Goal: Find specific page/section: Find specific page/section

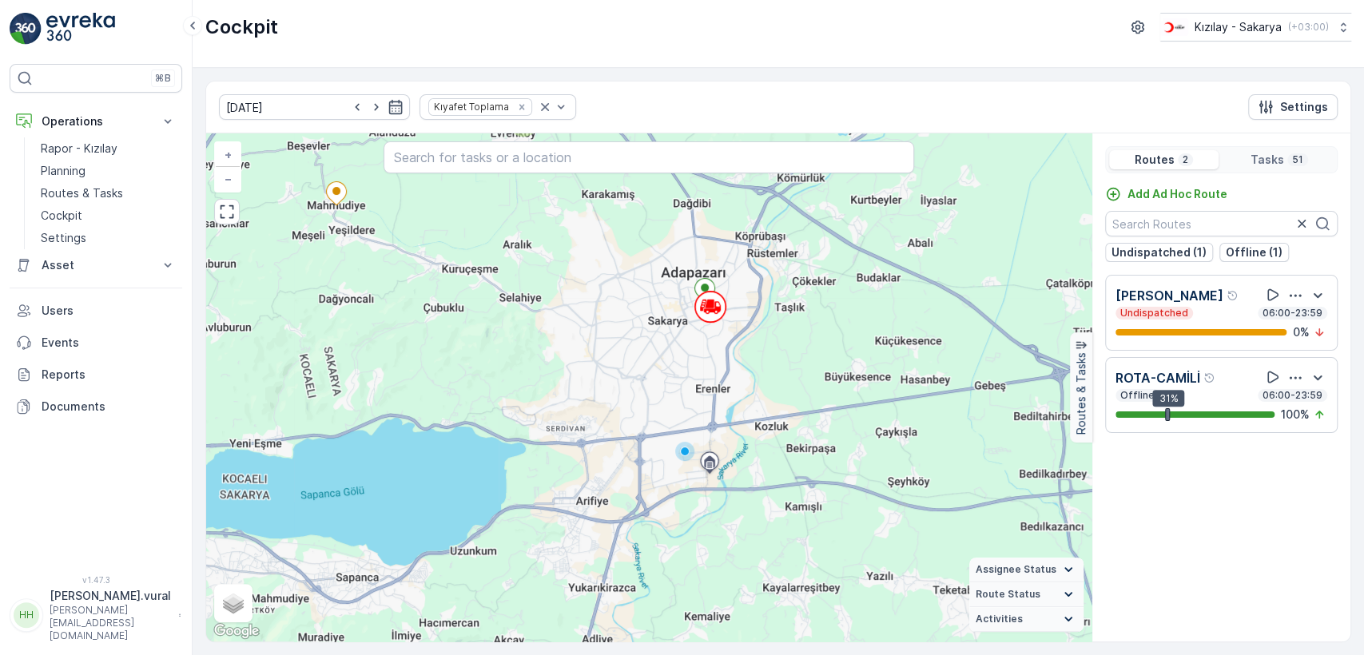
drag, startPoint x: 774, startPoint y: 339, endPoint x: 729, endPoint y: 384, distance: 63.9
click at [729, 384] on div "2 12 11 5 17 + − Satellite Roadmap Terrain Hybrid Leaflet Keyboard shortcuts Ma…" at bounding box center [649, 387] width 886 height 508
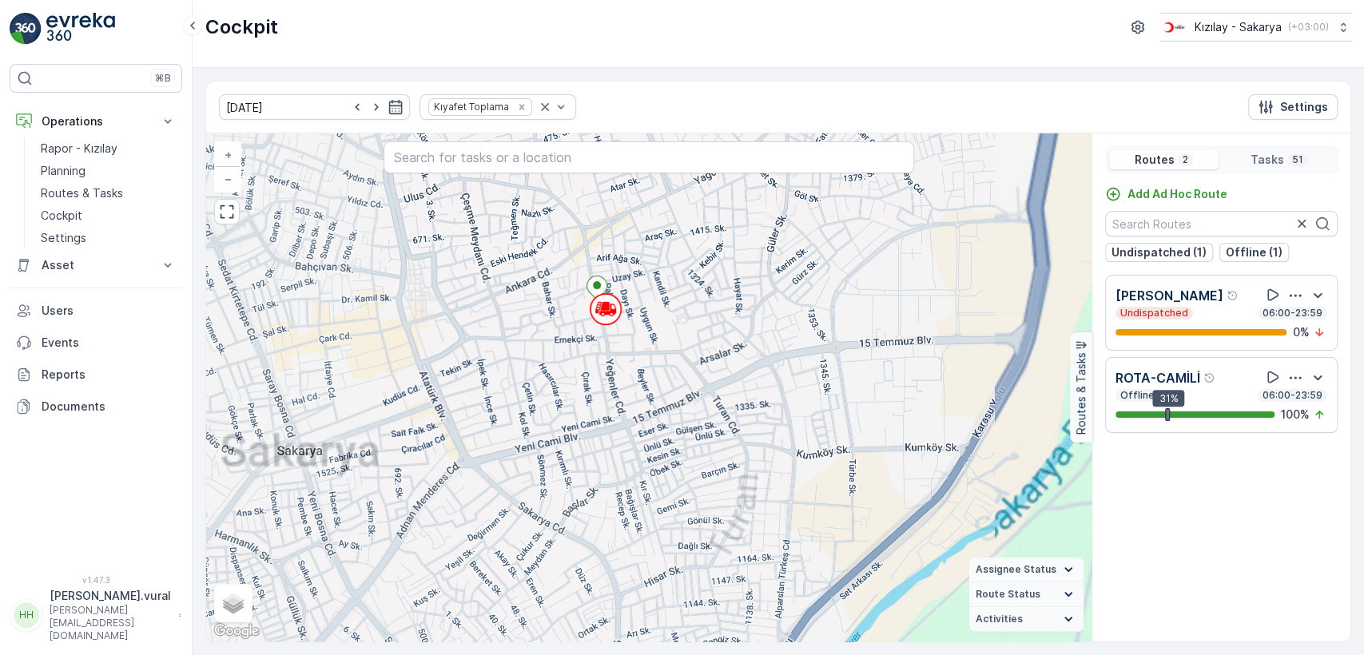
drag, startPoint x: 619, startPoint y: 364, endPoint x: 678, endPoint y: 400, distance: 68.8
click at [676, 399] on div "+ − Satellite Roadmap Terrain Hybrid Leaflet Keyboard shortcuts Map Data Map da…" at bounding box center [649, 387] width 886 height 508
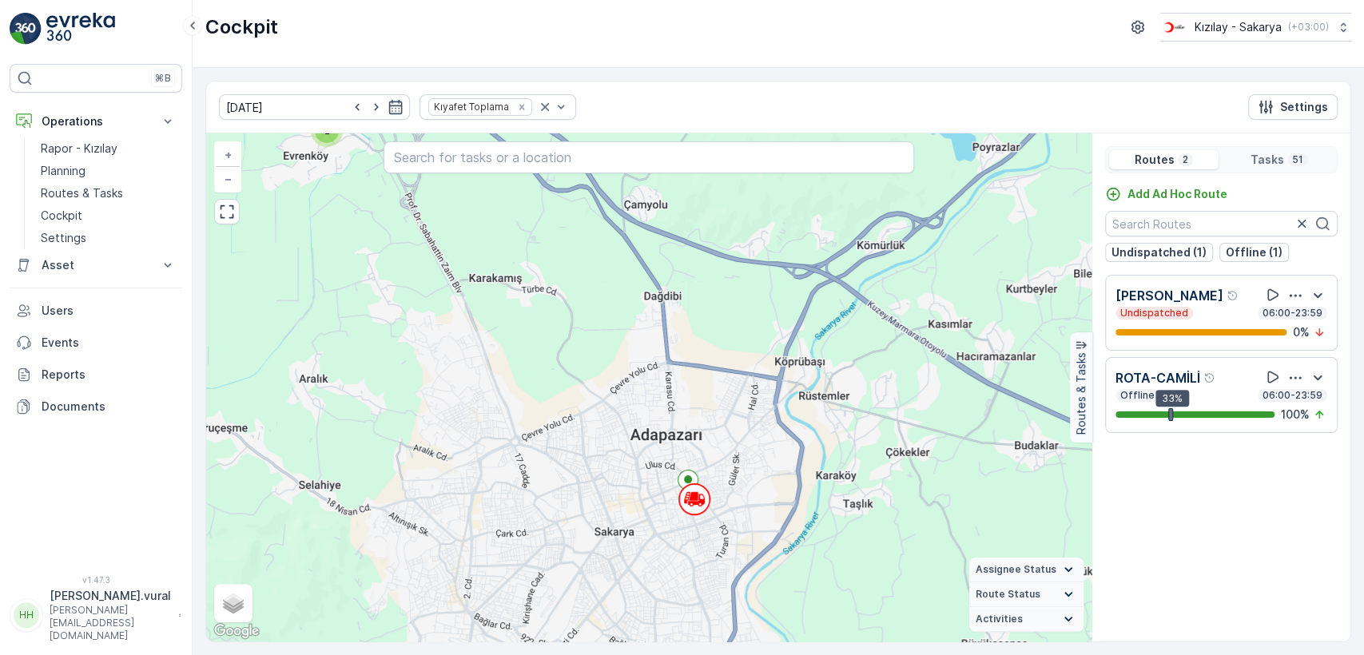
drag, startPoint x: 456, startPoint y: 349, endPoint x: 541, endPoint y: 503, distance: 175.3
click at [540, 500] on div "14 33 2 8 4 4 4 3 5 2 4 6 5 + − Satellite Roadmap Terrain Hybrid Leaflet Keyboa…" at bounding box center [649, 387] width 886 height 508
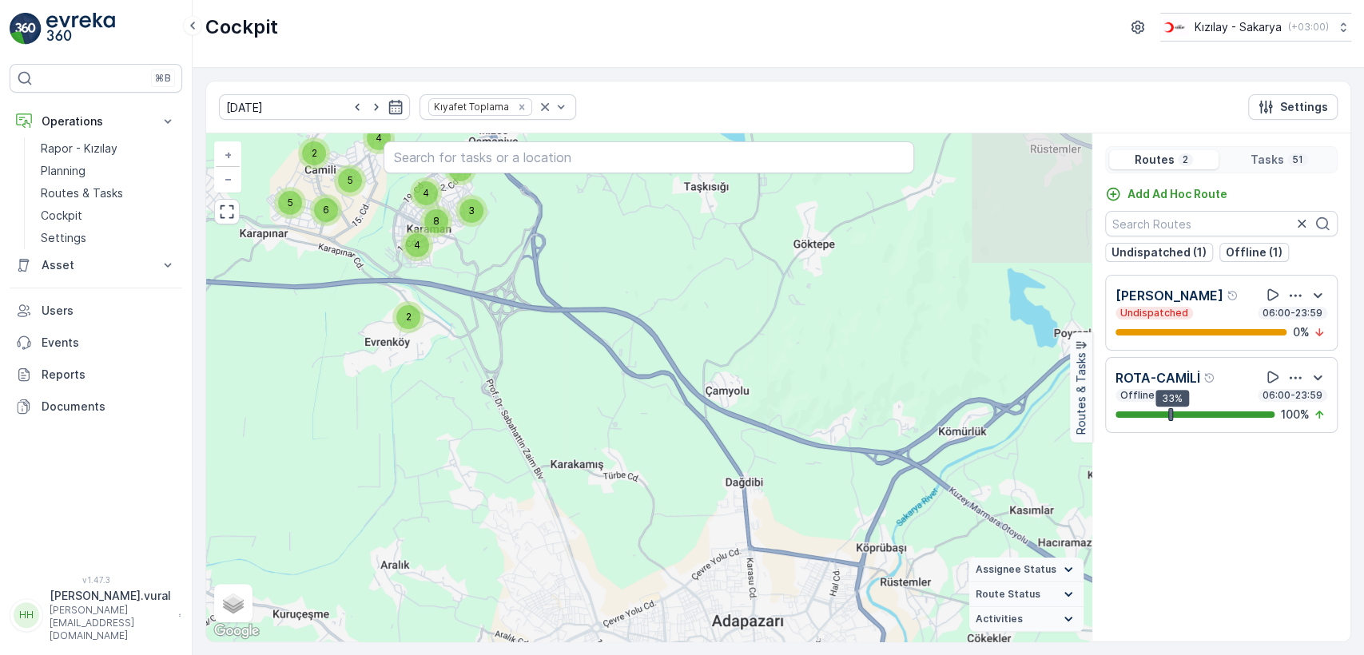
drag, startPoint x: 450, startPoint y: 404, endPoint x: 484, endPoint y: 500, distance: 102.4
click at [484, 498] on div "2 8 4 4 4 3 5 2 4 6 5 + − Satellite Roadmap Terrain Hybrid Leaflet Keyboard sho…" at bounding box center [649, 387] width 886 height 508
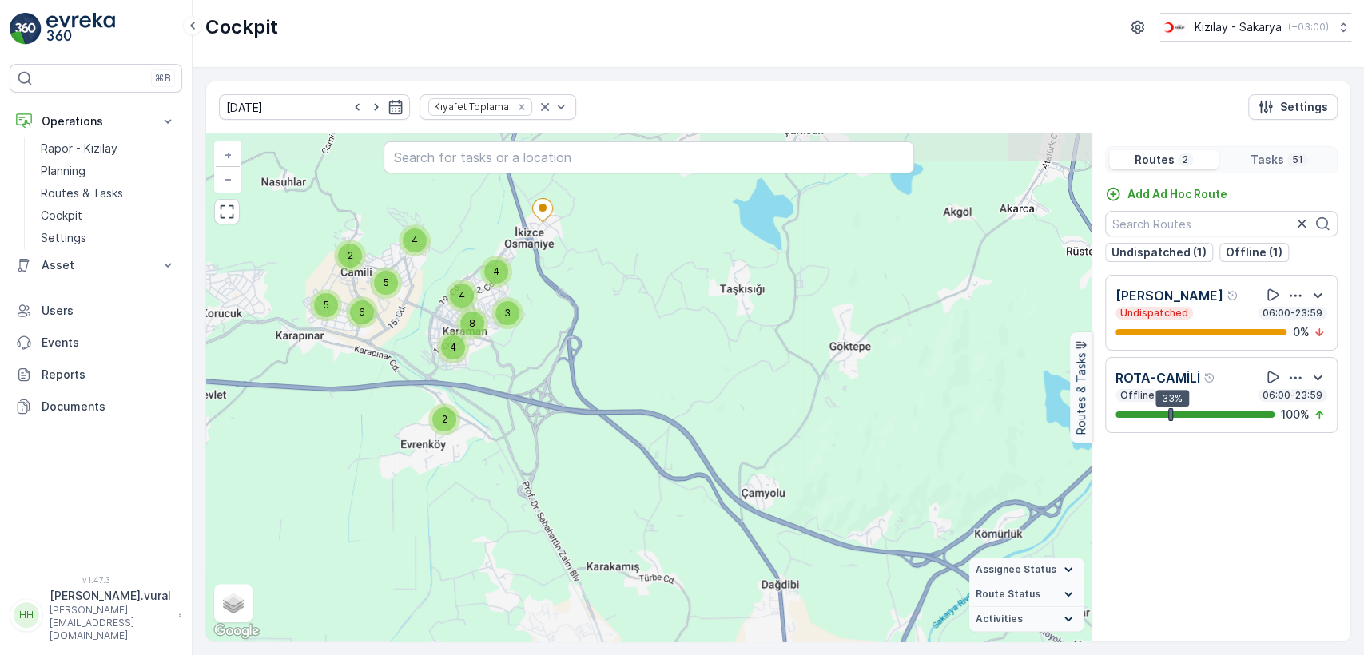
drag, startPoint x: 356, startPoint y: 444, endPoint x: 519, endPoint y: 474, distance: 166.6
click at [503, 474] on div "2 8 4 4 4 3 5 2 4 6 5 + − Satellite Roadmap Terrain Hybrid Leaflet Keyboard sho…" at bounding box center [649, 387] width 886 height 508
click at [518, 474] on div "2 8 4 4 4 3 5 2 4 6 5 + − Satellite Roadmap Terrain Hybrid Leaflet Keyboard sho…" at bounding box center [649, 387] width 886 height 508
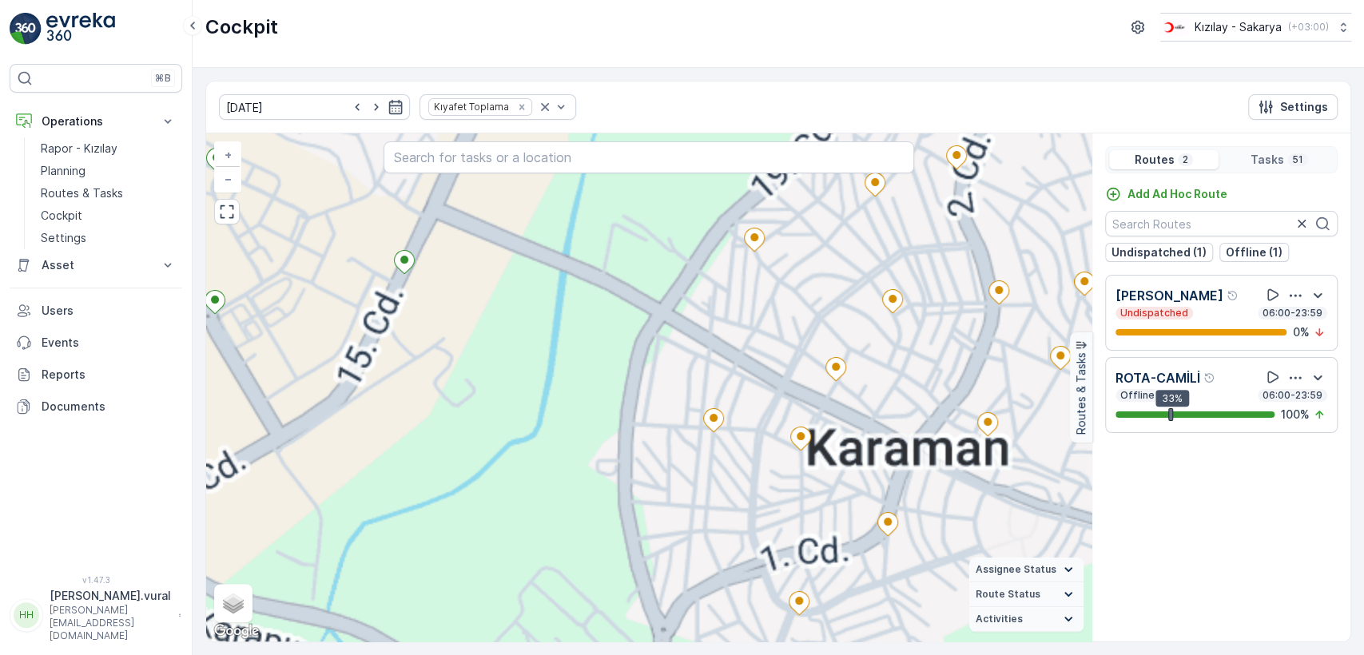
drag, startPoint x: 476, startPoint y: 488, endPoint x: 466, endPoint y: 488, distance: 9.6
click at [467, 495] on div "3 3 3 2 3 3 2 2 2 3 + − Satellite Roadmap Terrain Hybrid Leaflet Keyboard short…" at bounding box center [649, 387] width 886 height 508
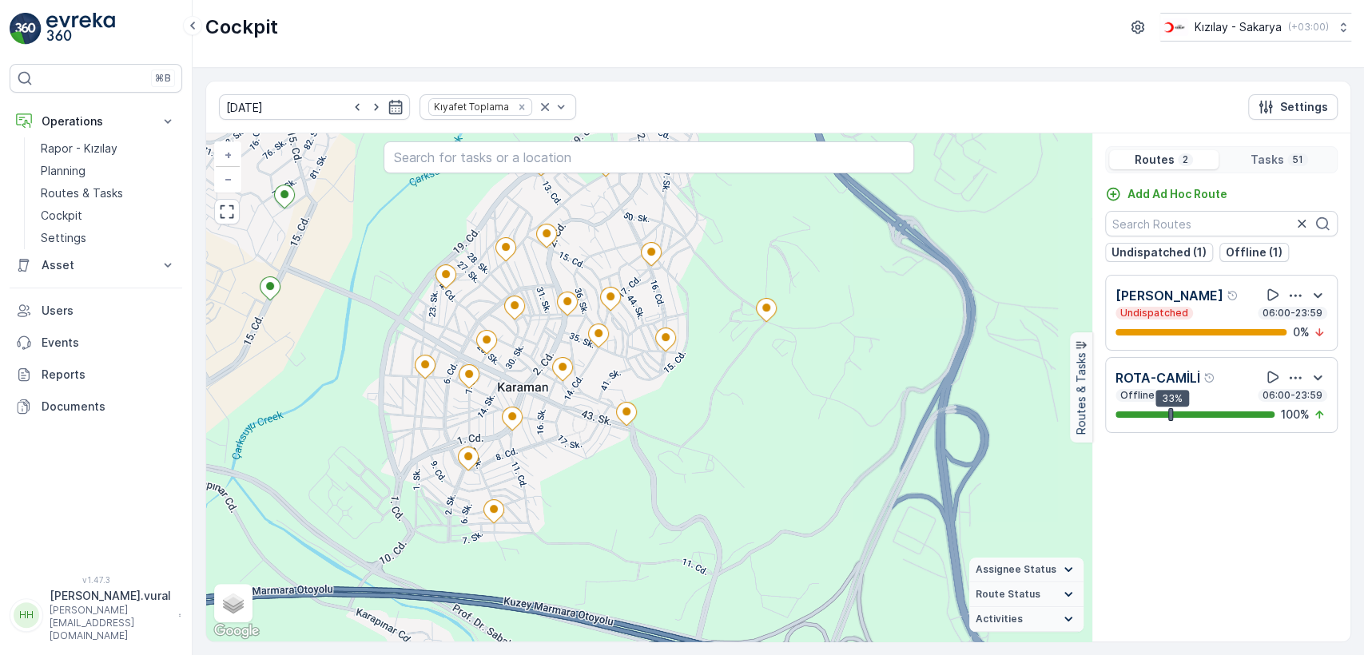
drag, startPoint x: 623, startPoint y: 545, endPoint x: 657, endPoint y: 492, distance: 63.0
click at [653, 499] on div "+ − Satellite Roadmap Terrain Hybrid Leaflet Keyboard shortcuts Map Data Map da…" at bounding box center [649, 387] width 886 height 508
click at [661, 481] on div "+ − Satellite Roadmap Terrain Hybrid Leaflet Keyboard shortcuts Map Data Map da…" at bounding box center [649, 387] width 886 height 508
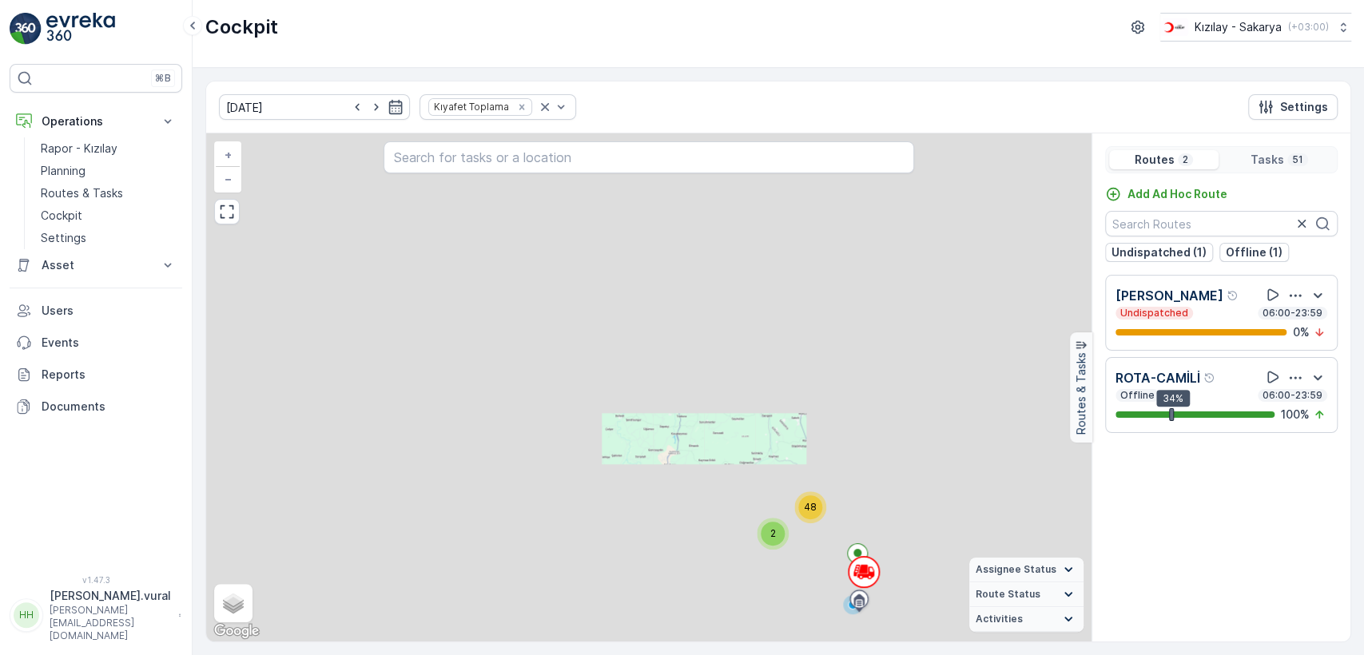
drag, startPoint x: 870, startPoint y: 433, endPoint x: 784, endPoint y: 277, distance: 177.8
click at [786, 291] on div "2 48 + − Satellite Roadmap Terrain Hybrid Leaflet Keyboard shortcuts Map Data M…" at bounding box center [649, 387] width 886 height 508
click at [784, 278] on div "2 48 + − Satellite Roadmap Terrain Hybrid Leaflet Keyboard shortcuts Map Data M…" at bounding box center [649, 387] width 886 height 508
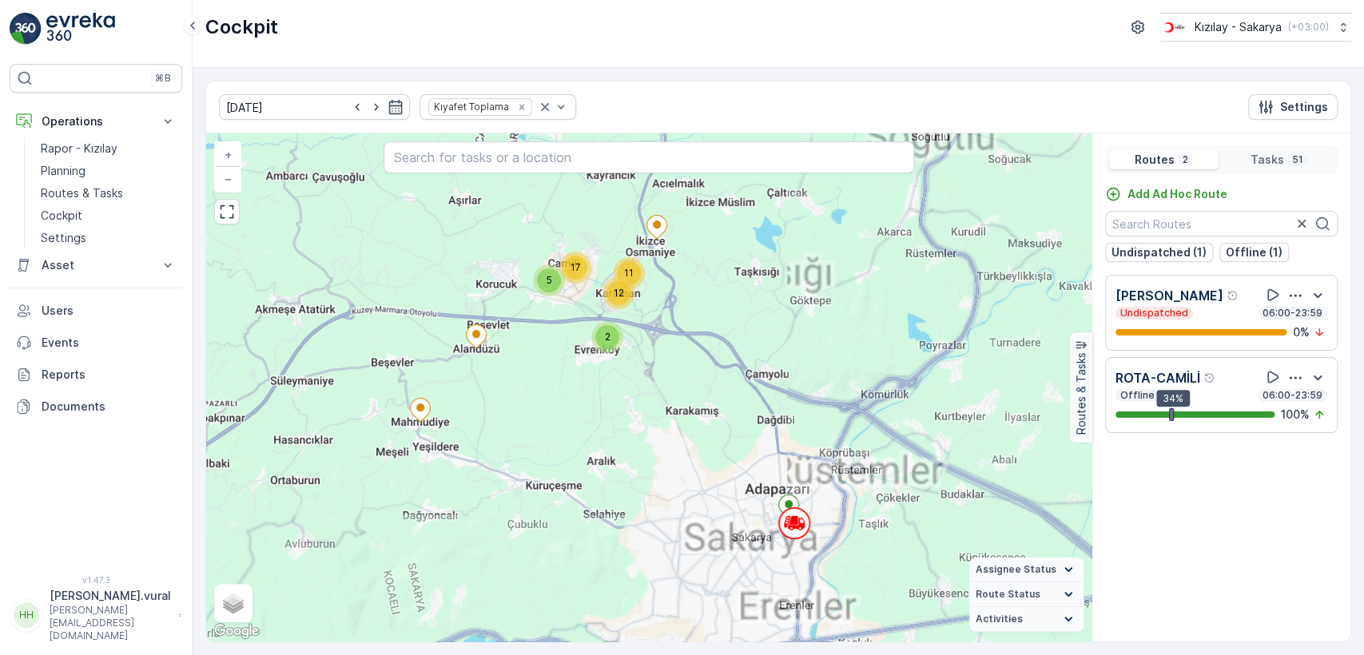
drag, startPoint x: 677, startPoint y: 480, endPoint x: 665, endPoint y: 438, distance: 43.3
click at [665, 438] on div "2 12 11 5 17 + − Satellite Roadmap Terrain Hybrid Leaflet Keyboard shortcuts Ma…" at bounding box center [649, 387] width 886 height 508
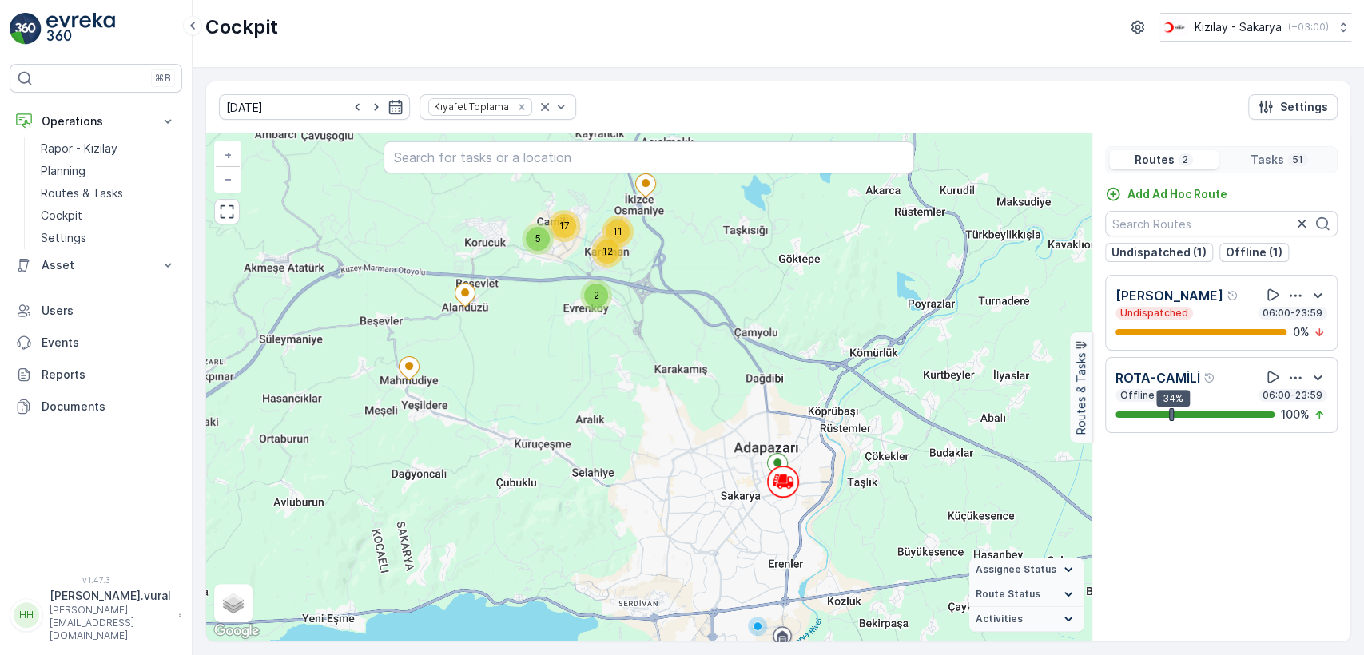
drag, startPoint x: 663, startPoint y: 433, endPoint x: 519, endPoint y: 379, distance: 153.8
click at [659, 425] on div "2 12 11 5 17 + − Satellite Roadmap Terrain Hybrid Leaflet Keyboard shortcuts Ma…" at bounding box center [649, 387] width 886 height 508
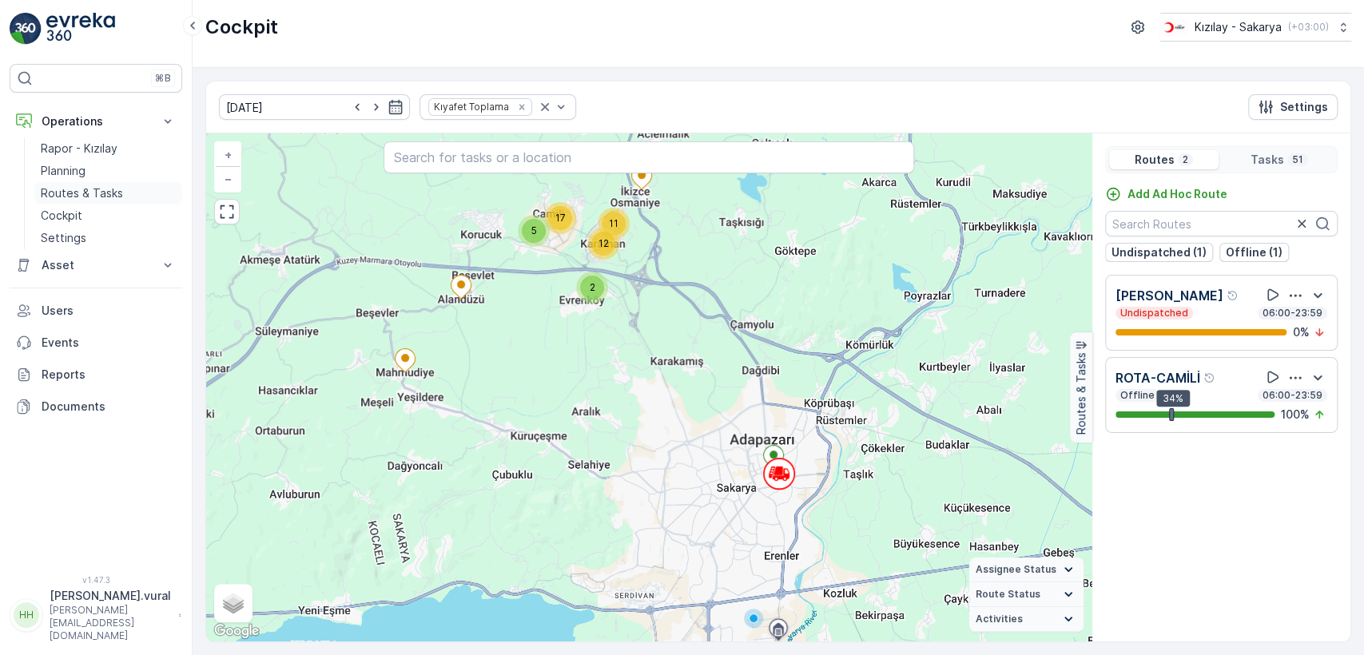
click at [64, 193] on p "Routes & Tasks" at bounding box center [82, 193] width 82 height 16
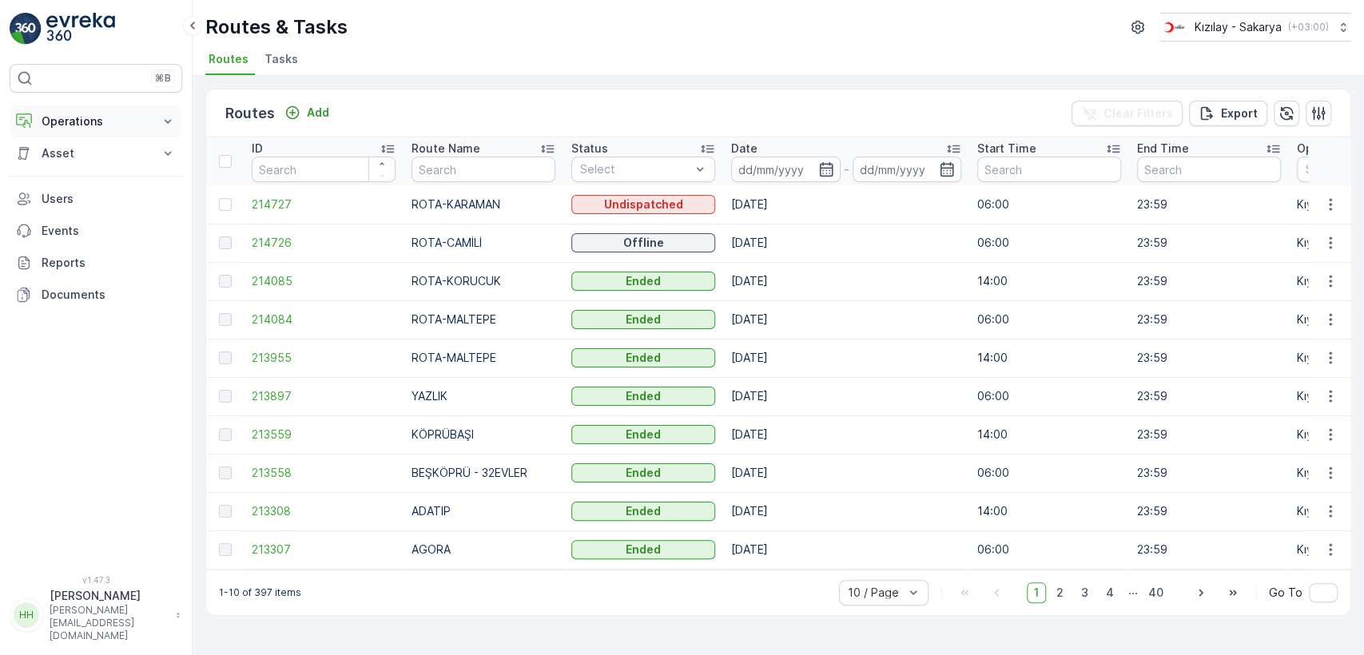
click at [98, 117] on p "Operations" at bounding box center [96, 121] width 109 height 16
click at [104, 196] on p "Routes & Tasks" at bounding box center [82, 193] width 82 height 16
click at [115, 169] on link "Planning" at bounding box center [108, 171] width 148 height 22
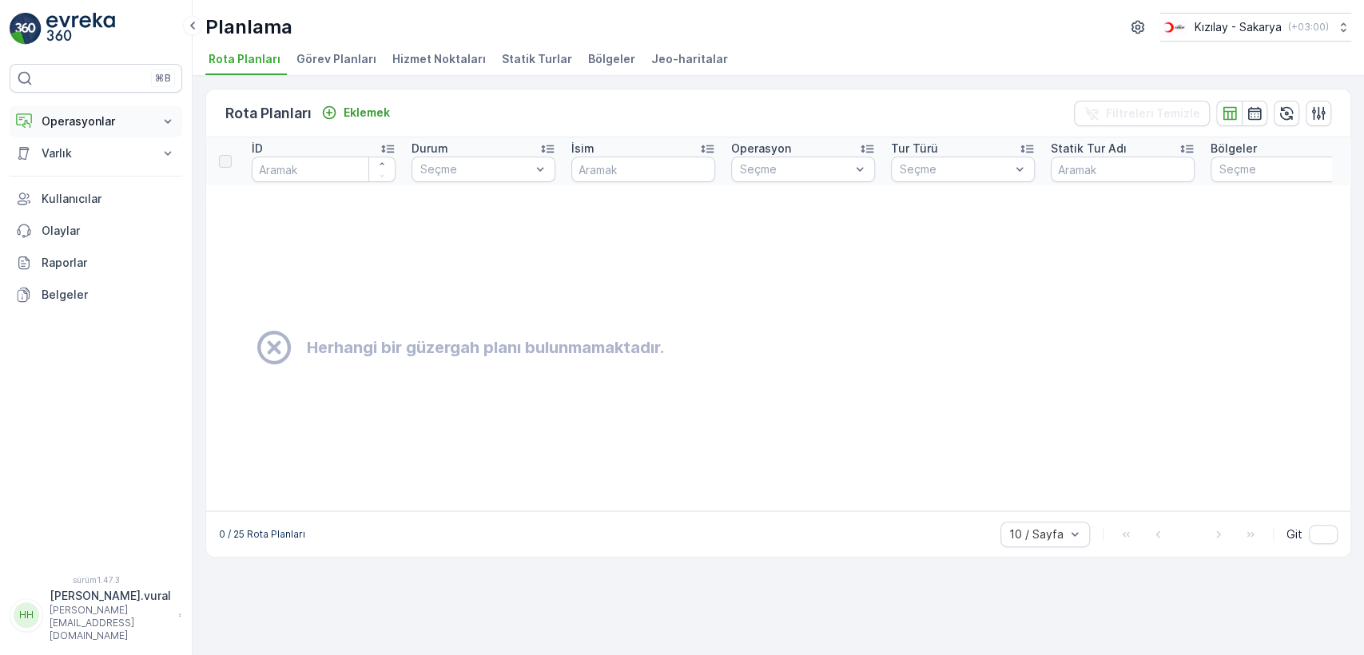
click at [79, 125] on font "Operasyonlar" at bounding box center [79, 121] width 74 height 14
click at [90, 189] on font "Rotalar ve Görevler" at bounding box center [93, 193] width 105 height 14
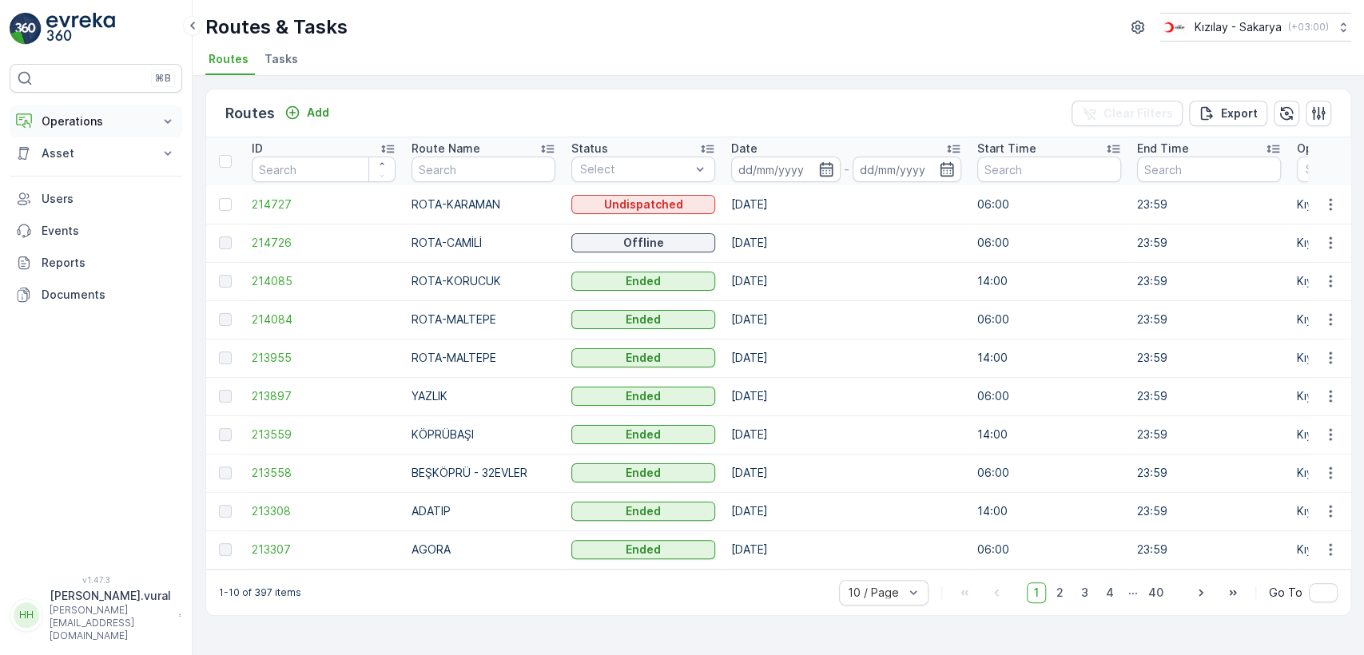
click at [149, 127] on p "Operations" at bounding box center [96, 121] width 109 height 16
